Goal: Information Seeking & Learning: Understand process/instructions

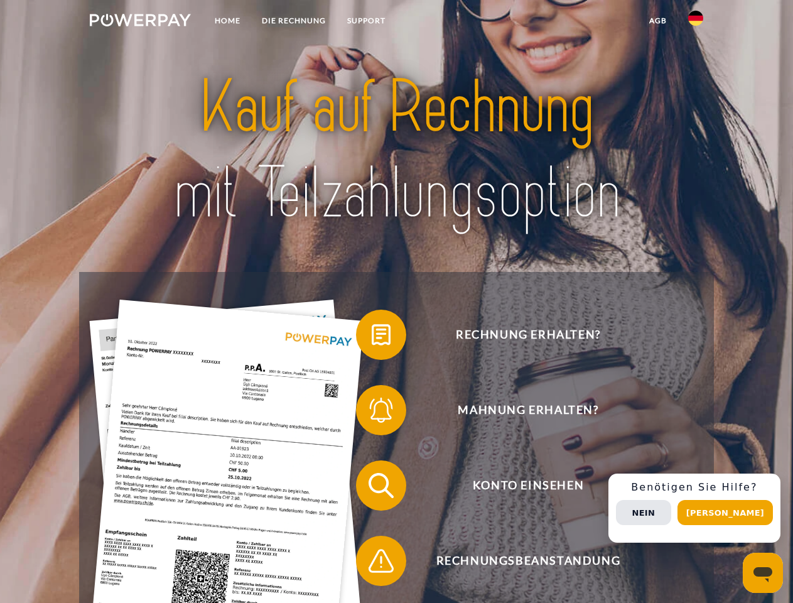
click at [140, 22] on img at bounding box center [140, 20] width 101 height 13
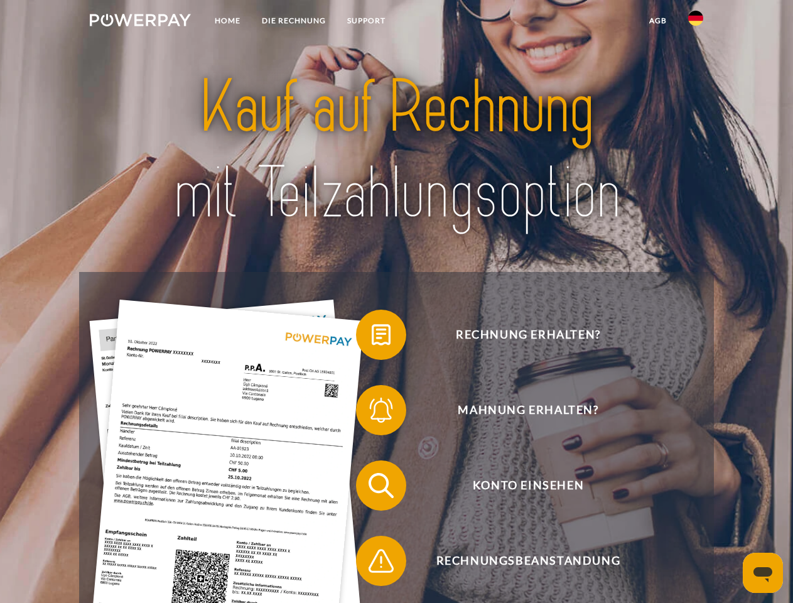
click at [696, 22] on img at bounding box center [695, 18] width 15 height 15
click at [657, 21] on link "agb" at bounding box center [657, 20] width 39 height 23
click at [372, 337] on span at bounding box center [362, 334] width 63 height 63
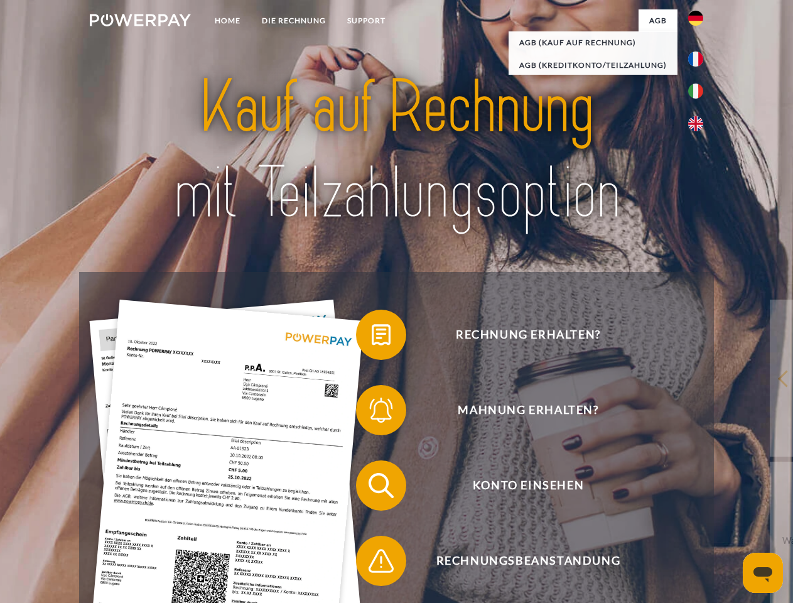
click at [372, 412] on div "Rechnung erhalten? Mahnung erhalten? Konto einsehen" at bounding box center [396, 523] width 634 height 502
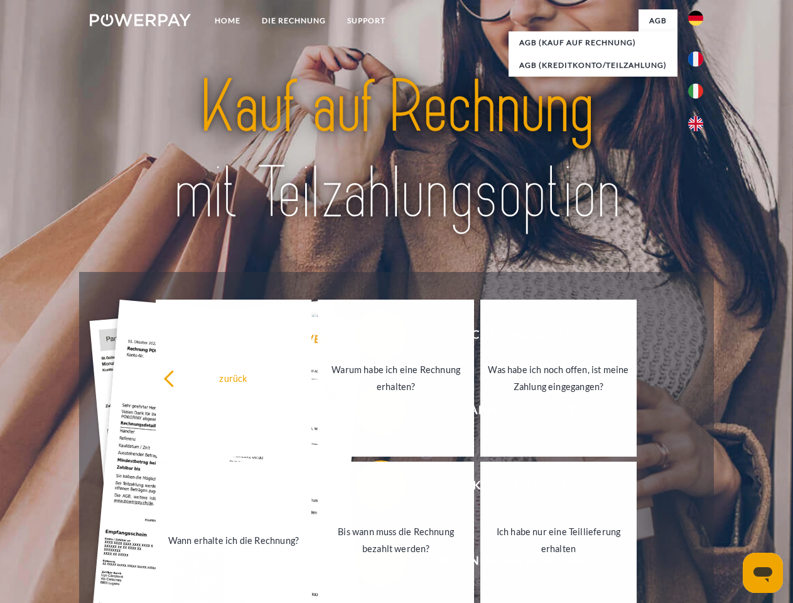
click at [372, 488] on link "Bis wann muss die Rechnung bezahlt werden?" at bounding box center [396, 539] width 156 height 157
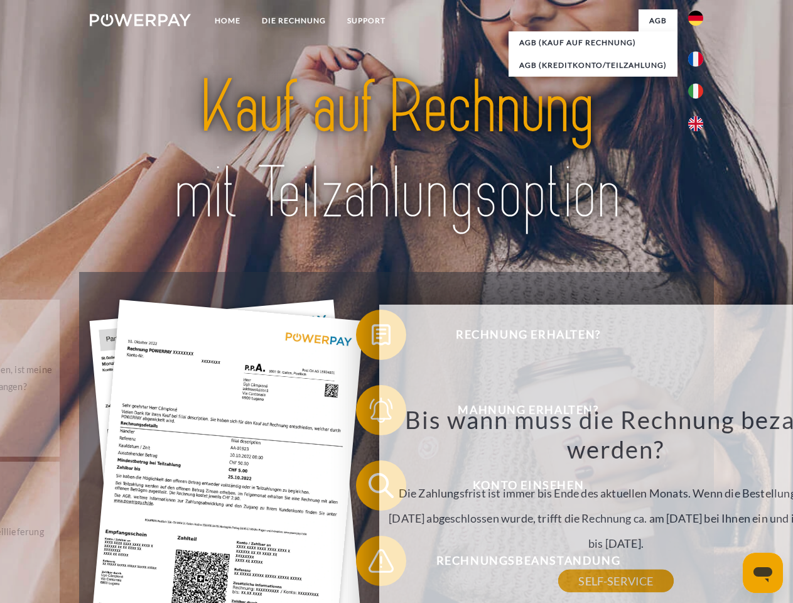
click at [387, 563] on div "Bis wann muss die Rechnung bezahlt werden? Die Zahlungsfrist ist immer bis Ende…" at bounding box center [616, 492] width 458 height 176
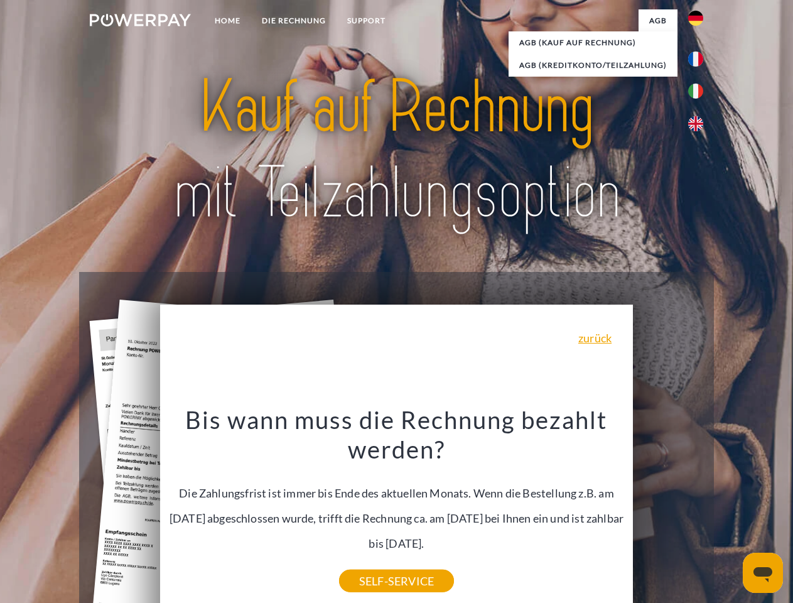
click at [699, 508] on div "Rechnung erhalten? Mahnung erhalten? Konto einsehen" at bounding box center [396, 523] width 634 height 502
click at [668, 510] on span "Konto einsehen" at bounding box center [528, 485] width 308 height 50
click at [729, 512] on header "Home DIE RECHNUNG SUPPORT" at bounding box center [396, 433] width 793 height 867
